Goal: Transaction & Acquisition: Book appointment/travel/reservation

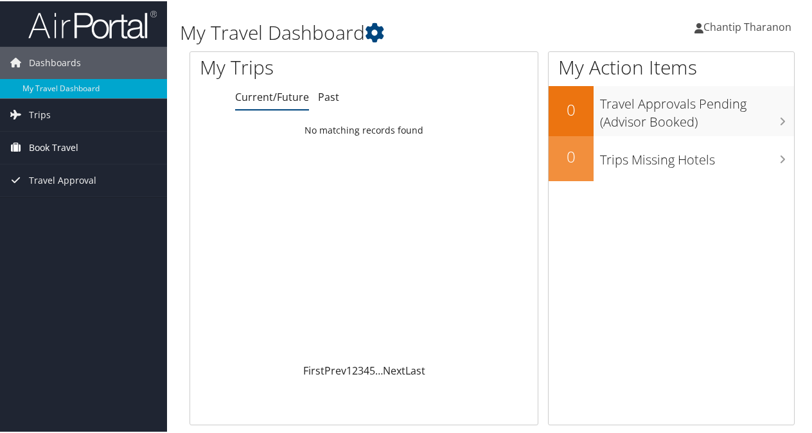
click at [58, 141] on span "Book Travel" at bounding box center [53, 146] width 49 height 32
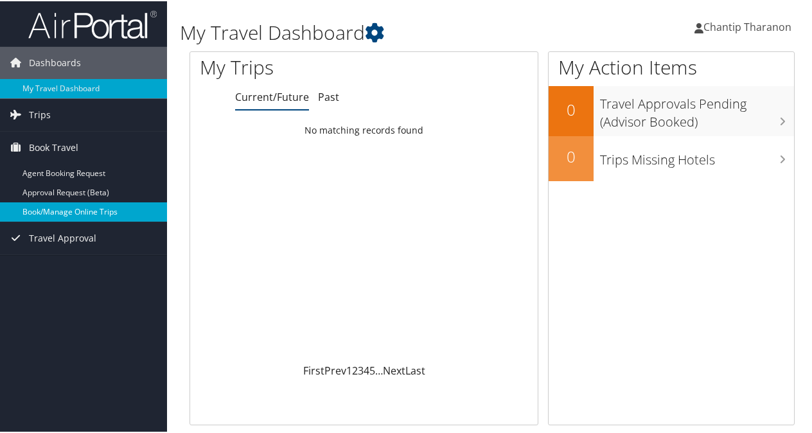
click at [55, 207] on link "Book/Manage Online Trips" at bounding box center [83, 210] width 167 height 19
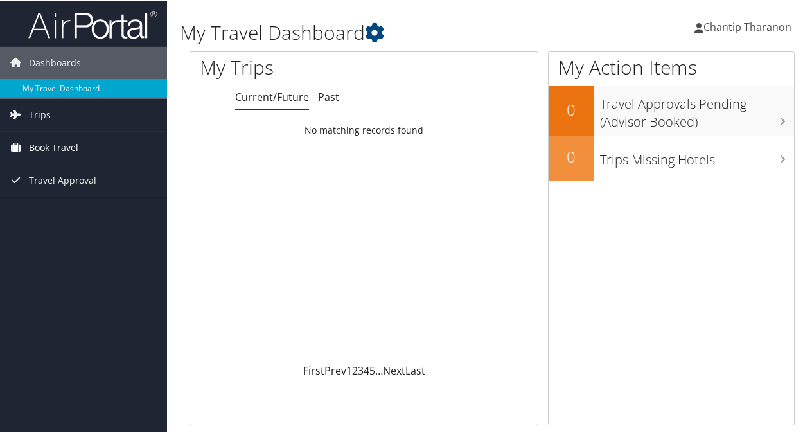
click at [64, 146] on span "Book Travel" at bounding box center [53, 146] width 49 height 32
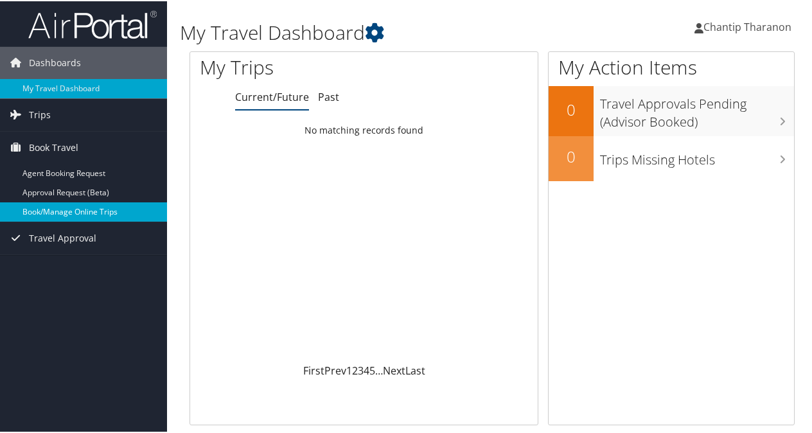
click at [58, 204] on link "Book/Manage Online Trips" at bounding box center [83, 210] width 167 height 19
